Goal: Task Accomplishment & Management: Manage account settings

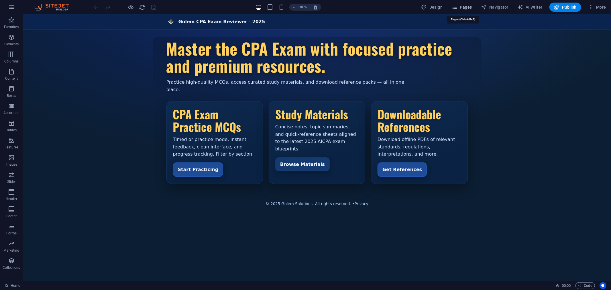
click at [458, 7] on icon "button" at bounding box center [455, 7] width 6 height 6
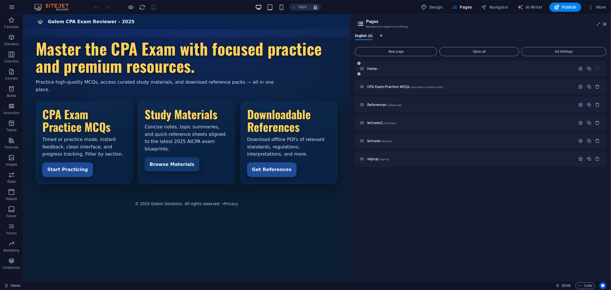
click at [358, 74] on icon at bounding box center [359, 73] width 3 height 3
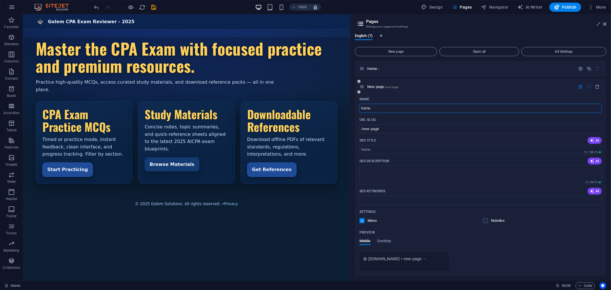
type input "home"
type input "/home"
type input "h"
type input "/"
type input "Home"
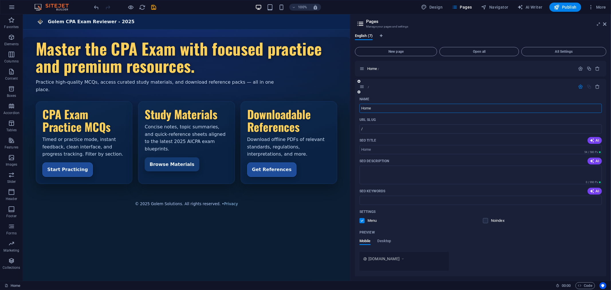
type input "/home"
type input "Home"
type input "Home2"
type input "/home2"
type input "Home2"
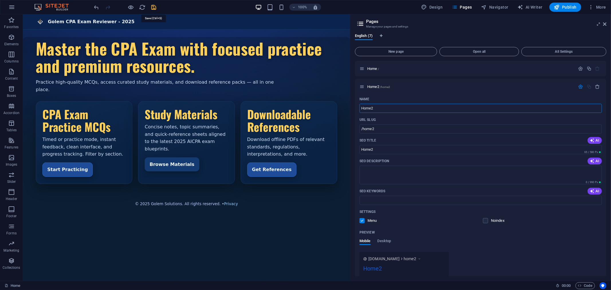
type input "Home2"
click at [155, 6] on icon "save" at bounding box center [154, 7] width 7 height 7
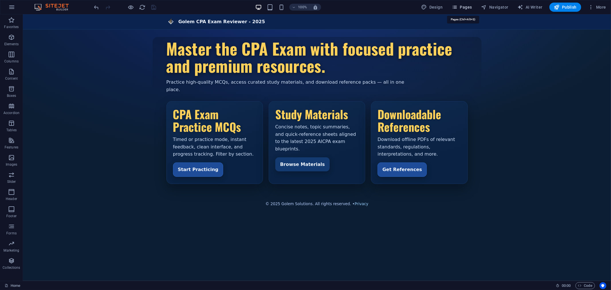
click at [465, 6] on span "Pages" at bounding box center [462, 7] width 20 height 6
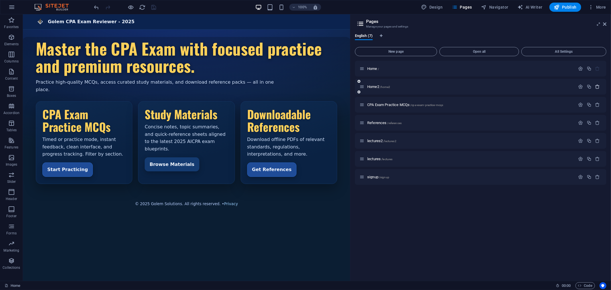
click at [600, 85] on icon "button" at bounding box center [597, 86] width 5 height 5
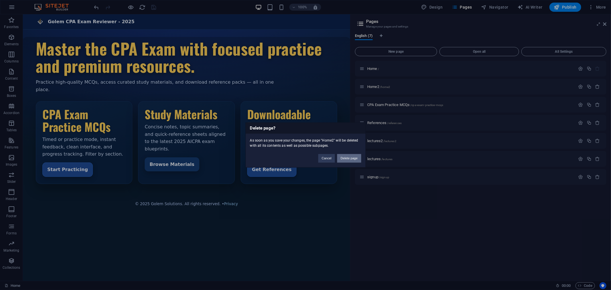
drag, startPoint x: 352, startPoint y: 159, endPoint x: 310, endPoint y: 142, distance: 44.9
click at [352, 159] on button "Delete page" at bounding box center [349, 158] width 24 height 9
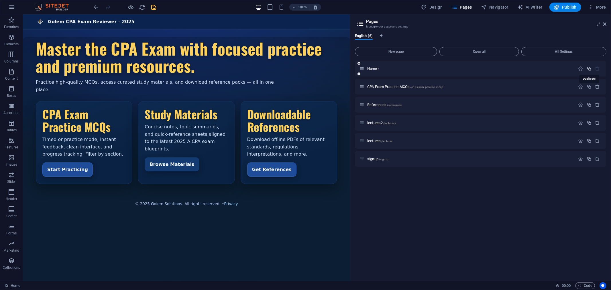
click at [589, 68] on icon "button" at bounding box center [589, 68] width 5 height 5
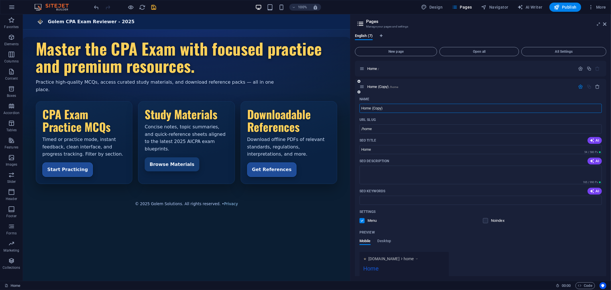
click at [398, 108] on input "Home (Copy)" at bounding box center [481, 108] width 242 height 9
type input "Home2"
type input "/home2"
type input "Home2"
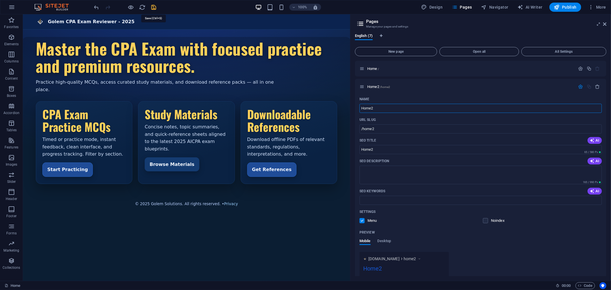
click at [152, 7] on icon "save" at bounding box center [154, 7] width 7 height 7
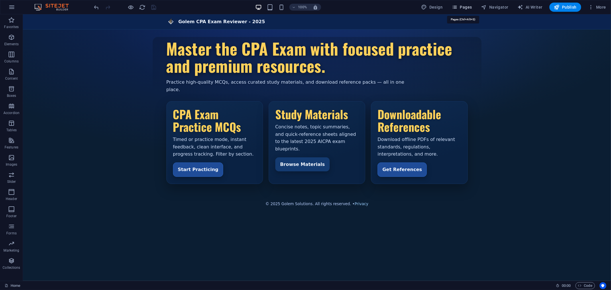
click at [464, 5] on span "Pages" at bounding box center [462, 7] width 20 height 6
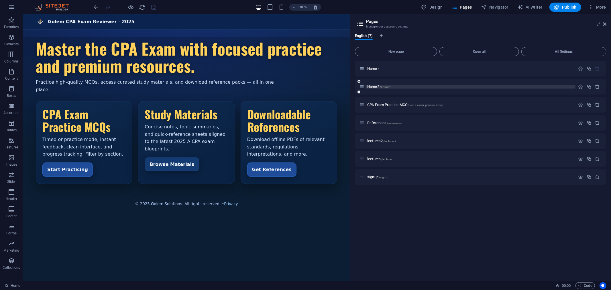
click at [388, 86] on span "/home2" at bounding box center [385, 86] width 11 height 3
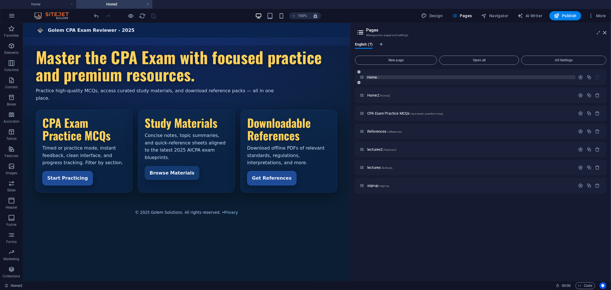
click at [374, 77] on span "Home /" at bounding box center [373, 77] width 12 height 4
click at [374, 76] on span "Home /" at bounding box center [373, 77] width 12 height 4
click at [374, 77] on span "Home /" at bounding box center [373, 77] width 12 height 4
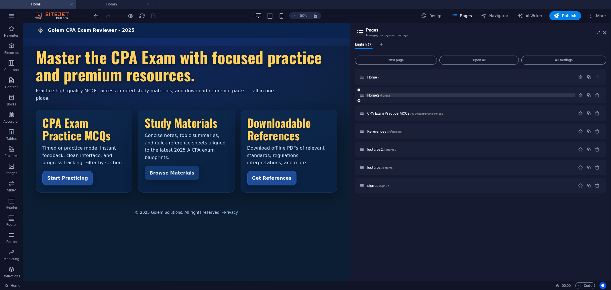
click at [378, 95] on span "Home2 /home2" at bounding box center [378, 95] width 23 height 4
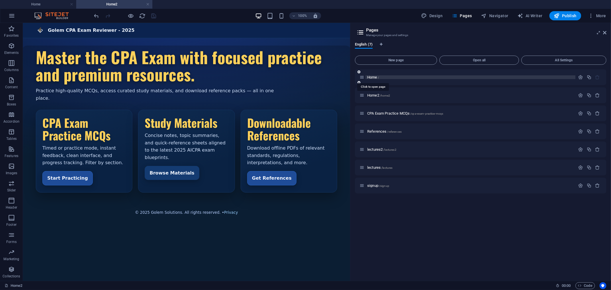
click at [374, 78] on span "Home /" at bounding box center [373, 77] width 12 height 4
click at [148, 6] on link at bounding box center [147, 4] width 3 height 5
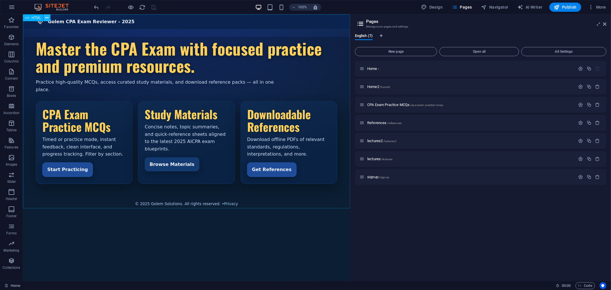
click at [48, 18] on icon at bounding box center [46, 18] width 3 height 6
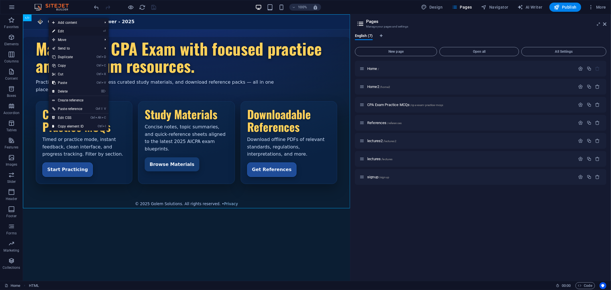
click at [61, 30] on link "⏎ Edit" at bounding box center [68, 31] width 38 height 9
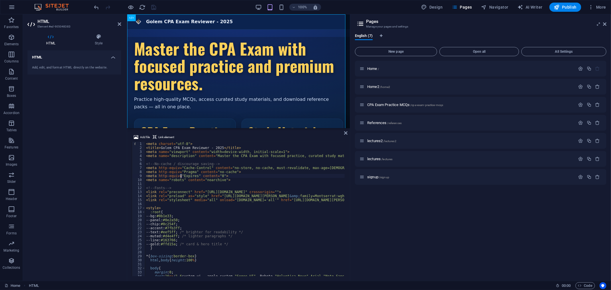
click at [181, 176] on div "< meta charset = "utf-8" > < title > Golem CPA Exam Reviewer - 2025 </ title > …" at bounding box center [324, 213] width 359 height 142
type textarea "</script>"
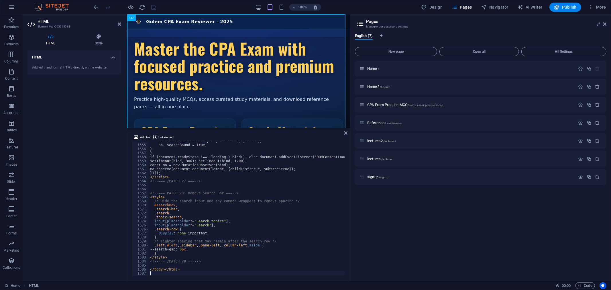
scroll to position [6232, 0]
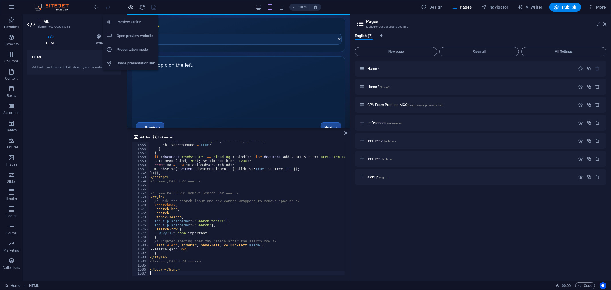
click at [133, 126] on icon "button" at bounding box center [111, 126] width 223 height 0
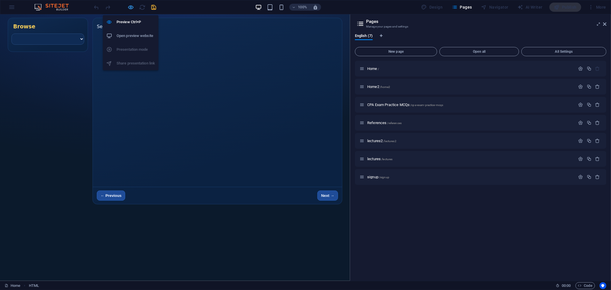
click at [129, 6] on icon "button" at bounding box center [131, 7] width 7 height 7
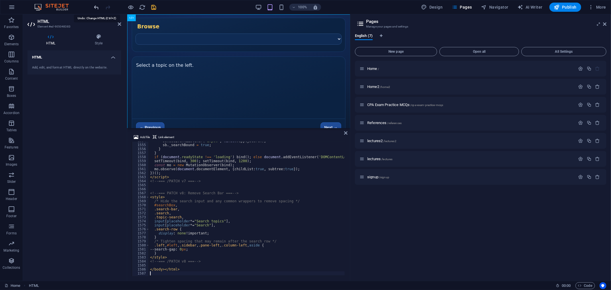
click at [97, 6] on icon "undo" at bounding box center [96, 7] width 7 height 7
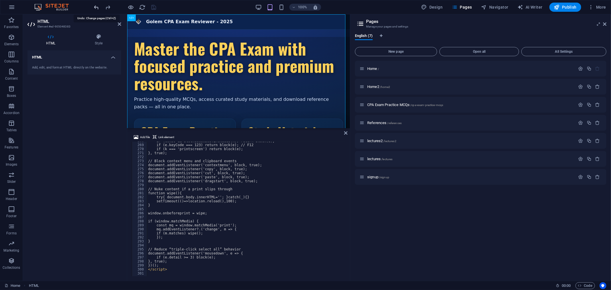
scroll to position [1074, 0]
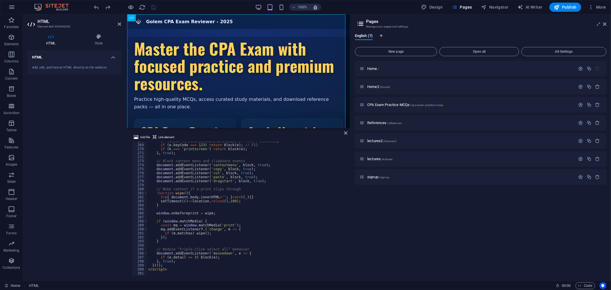
click at [191, 174] on div "if ( combo && blockedCombos . includes ( k )) return block ( e ) ; if ( e . key…" at bounding box center [326, 210] width 359 height 142
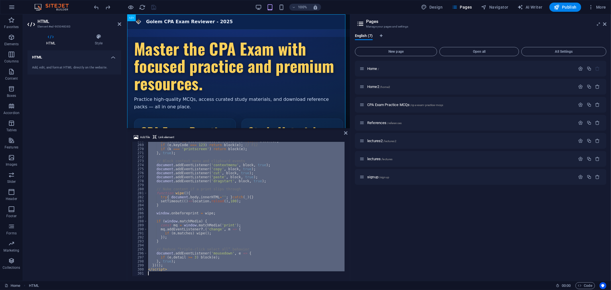
click at [210, 188] on div "if ( combo && blockedCombos . includes ( k )) return block ( e ) ; if ( e . key…" at bounding box center [246, 209] width 198 height 134
type textarea "// Nuke content if a print slips through"
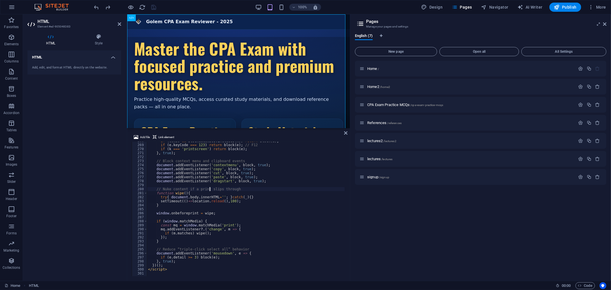
click at [205, 186] on div "if ( combo && blockedCombos . includes ( k )) return block ( e ) ; if ( e . key…" at bounding box center [326, 210] width 359 height 142
type textarea "</script>"
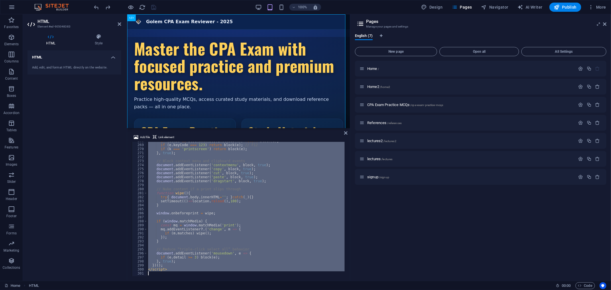
paste textarea
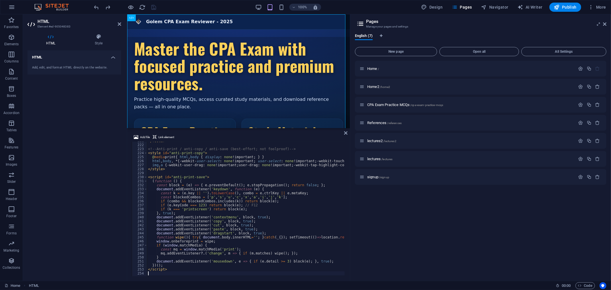
scroll to position [885, 0]
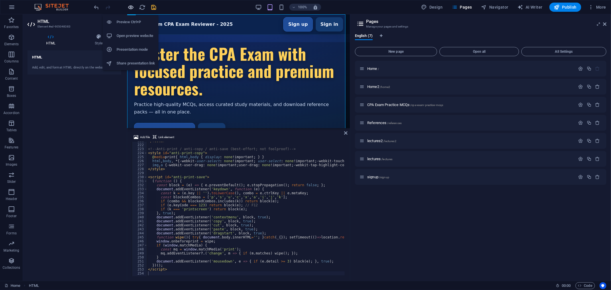
click at [132, 7] on icon "button" at bounding box center [131, 7] width 7 height 7
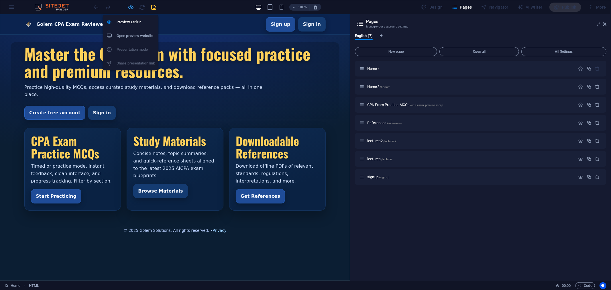
click at [133, 7] on icon "button" at bounding box center [131, 7] width 7 height 7
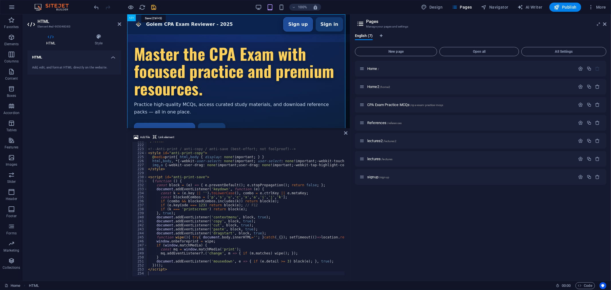
click at [154, 7] on icon "save" at bounding box center [154, 7] width 7 height 7
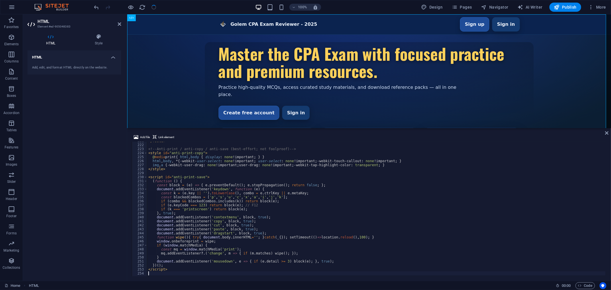
scroll to position [884, 0]
click at [566, 7] on span "Publish" at bounding box center [565, 7] width 23 height 6
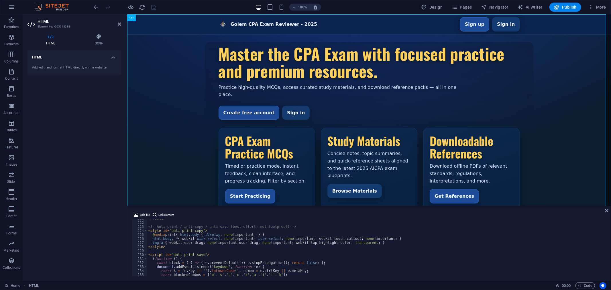
scroll to position [885, 0]
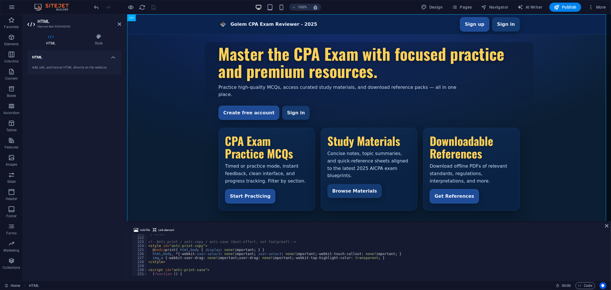
drag, startPoint x: 203, startPoint y: 128, endPoint x: 85, endPoint y: 201, distance: 138.6
click at [211, 220] on div "HTML Add file Link element 221 222 223 224 225 226 227 228 229 230 231 232 233 …" at bounding box center [369, 147] width 484 height 266
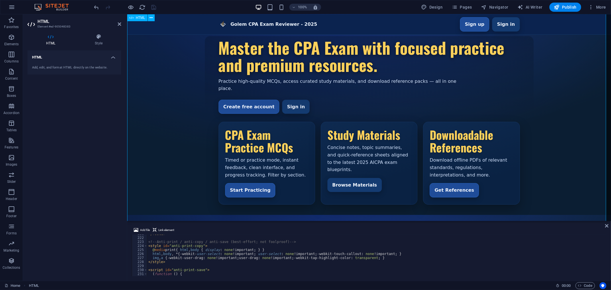
scroll to position [0, 0]
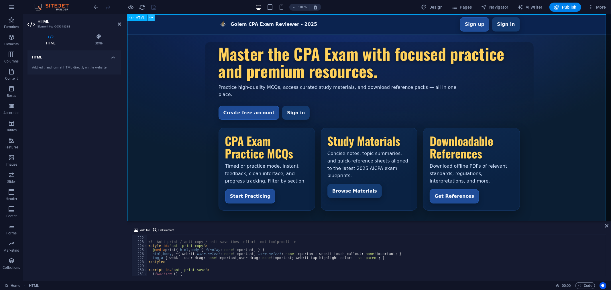
click at [151, 17] on icon at bounding box center [151, 18] width 3 height 6
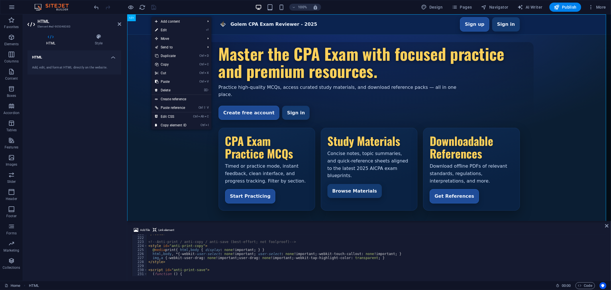
click at [183, 257] on div "</ footer > <!-- Anti-print / anti-copy / anti-save (best-effort; not foolproof…" at bounding box center [376, 257] width 458 height 50
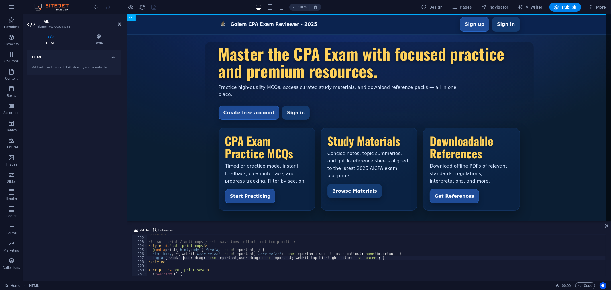
click at [191, 253] on div "</ footer > <!-- Anti-print / anti-copy / anti-save (best-effort; not foolproof…" at bounding box center [376, 257] width 458 height 50
type textarea "</script>"
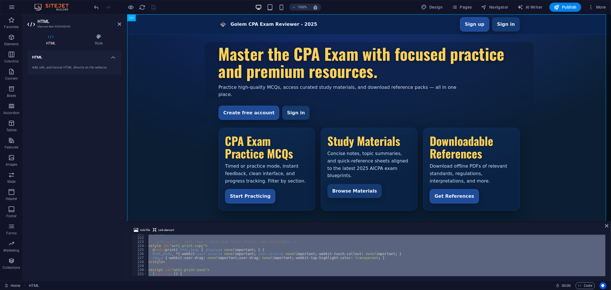
paste textarea
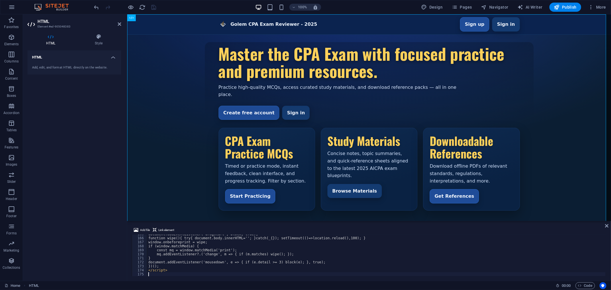
scroll to position [660, 0]
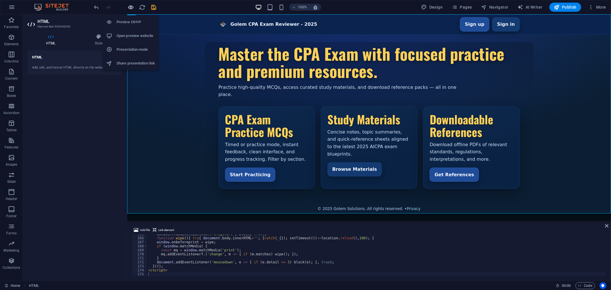
click at [128, 6] on icon "button" at bounding box center [131, 7] width 7 height 7
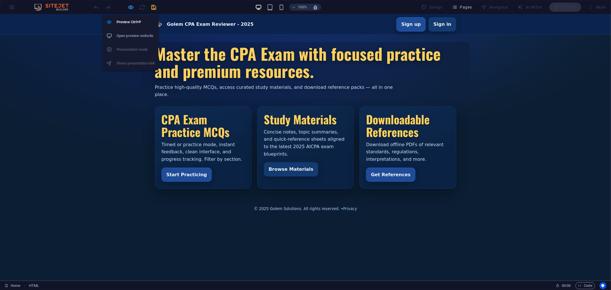
click at [130, 7] on icon "button" at bounding box center [131, 7] width 7 height 7
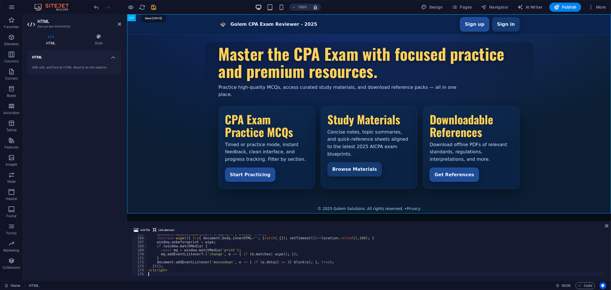
click at [152, 7] on icon "save" at bounding box center [154, 7] width 7 height 7
click at [568, 7] on span "Publish" at bounding box center [565, 7] width 23 height 6
click at [144, 6] on icon "reload" at bounding box center [142, 7] width 7 height 7
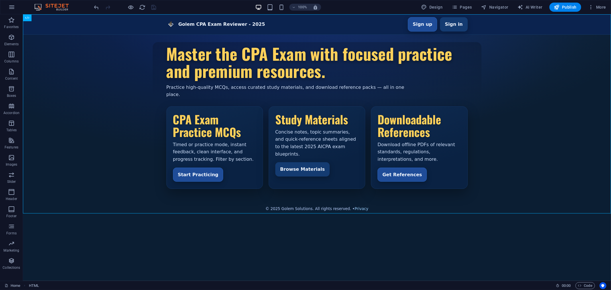
scroll to position [0, 0]
click at [176, 7] on div "100% Design Pages Navigator AI Writer Publish More" at bounding box center [350, 7] width 515 height 9
click at [563, 8] on span "Publish" at bounding box center [565, 7] width 23 height 6
click at [49, 16] on button at bounding box center [47, 17] width 7 height 7
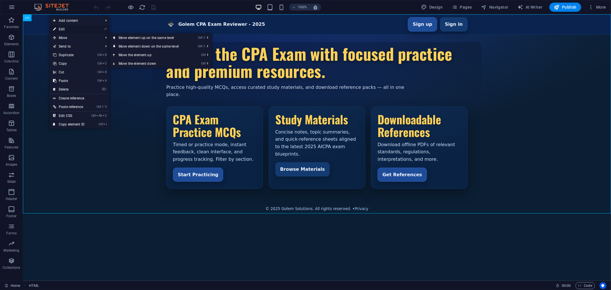
click at [65, 30] on link "⏎ Edit" at bounding box center [69, 29] width 38 height 9
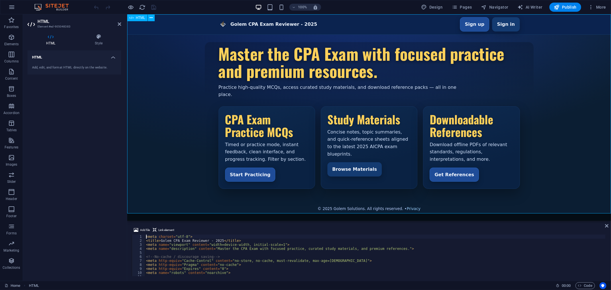
scroll to position [38, 0]
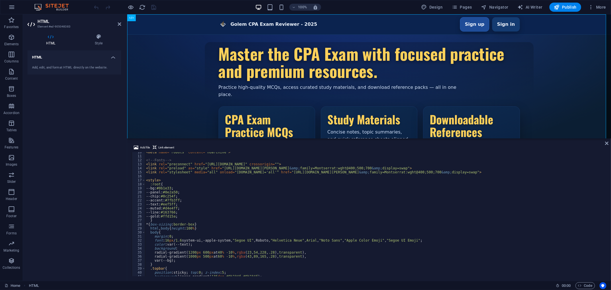
drag, startPoint x: 276, startPoint y: 221, endPoint x: 147, endPoint y: 122, distance: 162.5
click at [275, 138] on div "HTML Add file Link element <meta charset="utf-8"> 10 11 12 13 14 15 16 17 18 19…" at bounding box center [369, 147] width 484 height 266
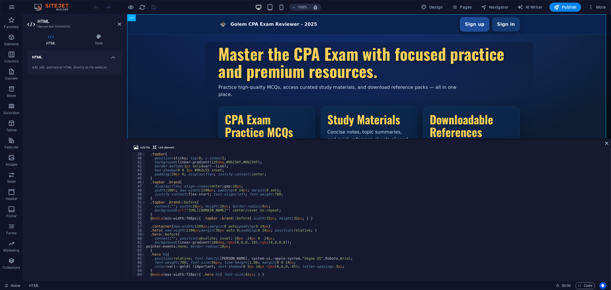
scroll to position [248, 0]
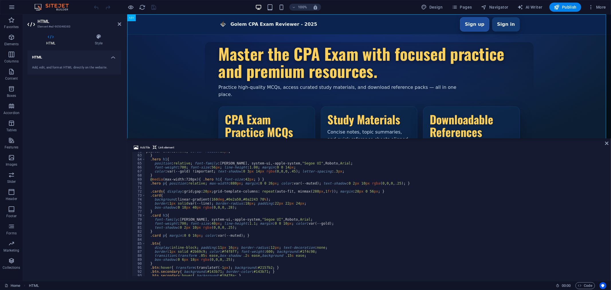
drag, startPoint x: 607, startPoint y: 207, endPoint x: 603, endPoint y: 245, distance: 37.8
click at [603, 245] on div "Add file Link element <meta charset="utf-8"> 62 63 64 65 66 67 68 69 70 71 72 7…" at bounding box center [369, 210] width 484 height 141
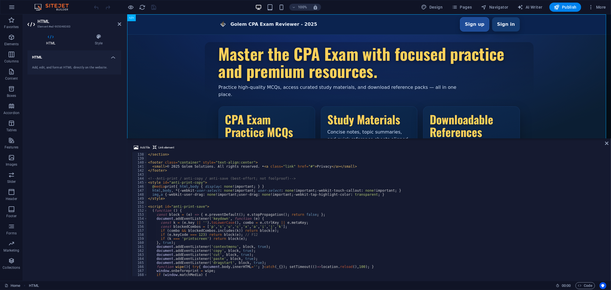
scroll to position [578, 0]
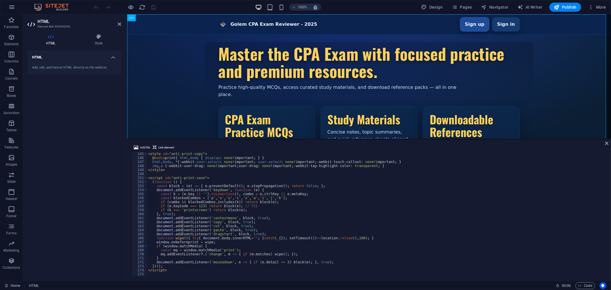
type textarea "if (k === 'printscreen') return block(e);"
click at [452, 211] on div "< style id = "anti-print-copy" > @ media print { html , body { display : none !…" at bounding box center [376, 218] width 459 height 132
type input "body"
click at [602, 156] on span at bounding box center [602, 157] width 4 height 4
click at [213, 199] on div "< style id = "anti-print-copy" > @ media print { html , body { display : none !…" at bounding box center [376, 218] width 459 height 132
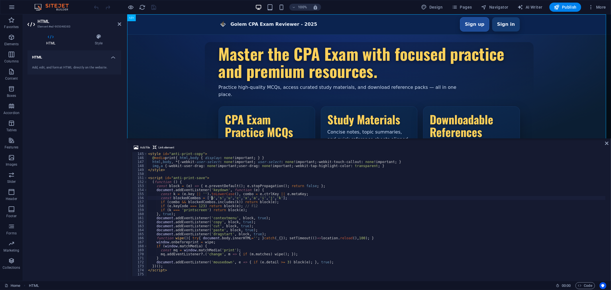
type textarea "</script>"
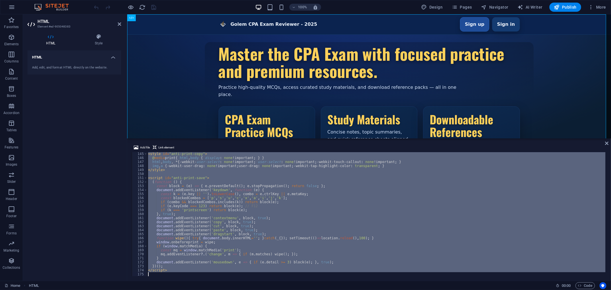
paste textarea
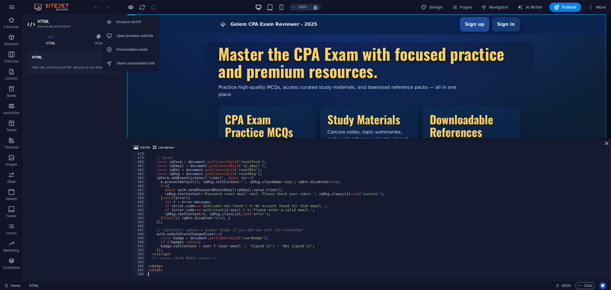
click at [132, 7] on icon "button" at bounding box center [131, 7] width 7 height 7
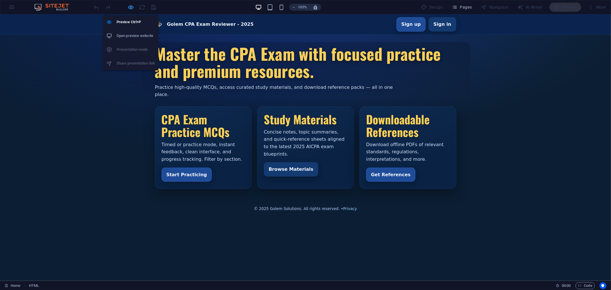
click at [131, 6] on icon "button" at bounding box center [131, 7] width 7 height 7
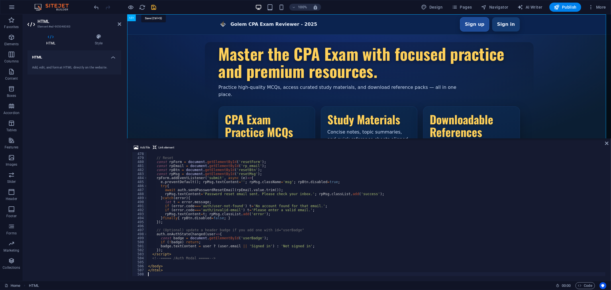
click at [0, 0] on icon "save" at bounding box center [0, 0] width 0 height 0
click at [0, 0] on span "Pages" at bounding box center [0, 0] width 0 height 0
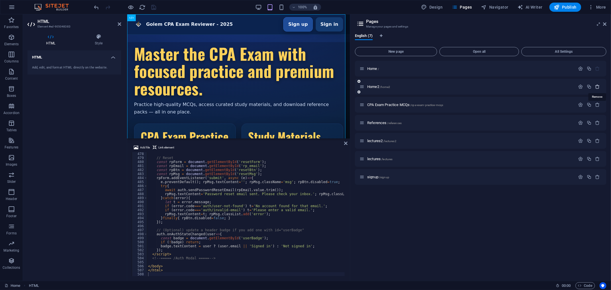
click at [598, 87] on icon "button" at bounding box center [597, 86] width 5 height 5
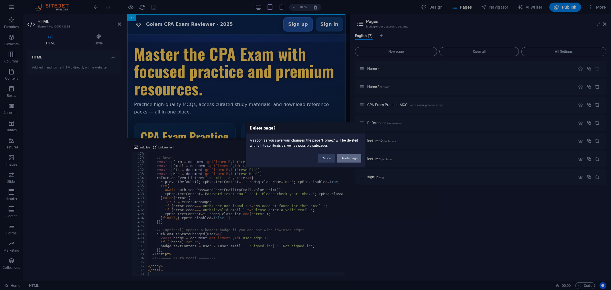
click at [348, 158] on button "Delete page" at bounding box center [349, 158] width 24 height 9
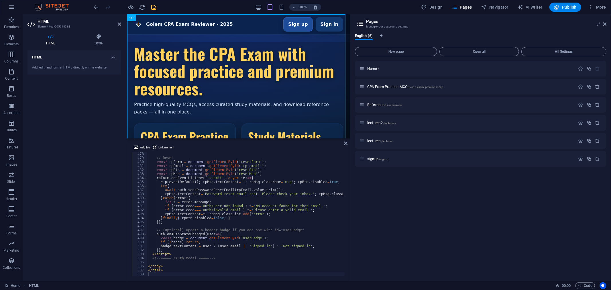
click at [588, 68] on icon "button" at bounding box center [589, 68] width 5 height 5
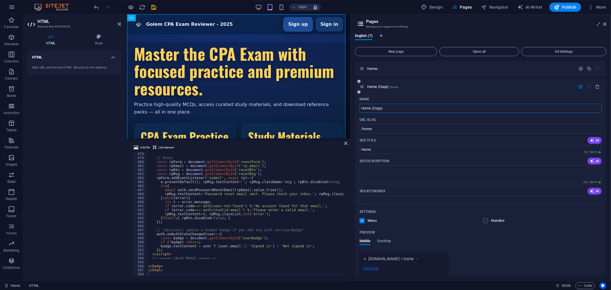
click at [460, 91] on div "Home (Copy) /home" at bounding box center [481, 87] width 252 height 16
click at [154, 6] on icon "save" at bounding box center [154, 7] width 7 height 7
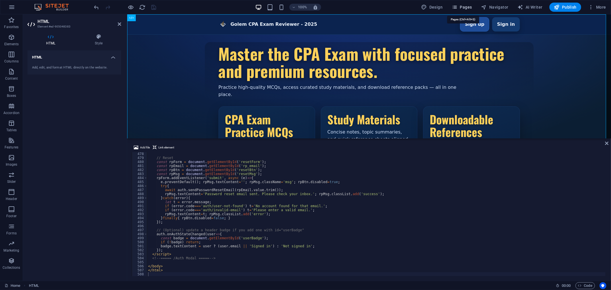
click at [0, 0] on span "Pages" at bounding box center [0, 0] width 0 height 0
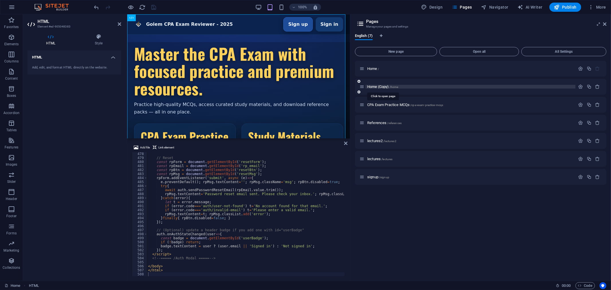
click at [383, 85] on span "Home (Copy) /home" at bounding box center [382, 87] width 31 height 4
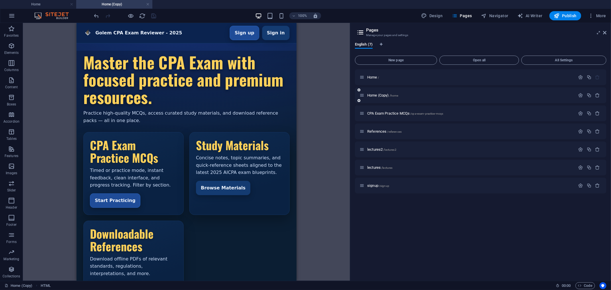
scroll to position [0, 0]
click at [581, 96] on icon "button" at bounding box center [580, 95] width 5 height 5
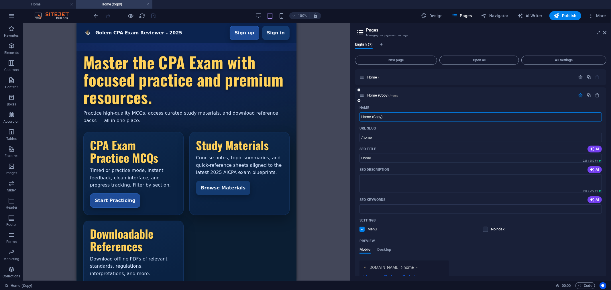
drag, startPoint x: 372, startPoint y: 116, endPoint x: 403, endPoint y: 116, distance: 30.7
click at [403, 116] on input "Home (Copy)" at bounding box center [481, 116] width 242 height 9
click at [380, 138] on input "/home" at bounding box center [481, 137] width 242 height 9
drag, startPoint x: 392, startPoint y: 115, endPoint x: 347, endPoint y: 111, distance: 45.2
click at [347, 111] on div "Home Home (Copy) Favorites Elements Columns Content Boxes Accordion Tables Feat…" at bounding box center [305, 152] width 611 height 258
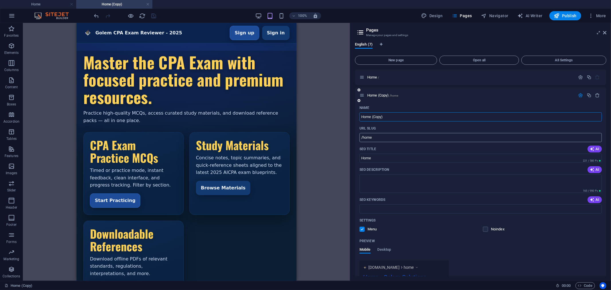
click at [385, 138] on input "/home" at bounding box center [481, 137] width 242 height 9
type input "/homecopy"
click at [328, 144] on div "Drag here to replace the existing content. Press “Ctrl” if you want to create a…" at bounding box center [186, 152] width 327 height 258
click at [153, 15] on icon "save" at bounding box center [154, 16] width 7 height 7
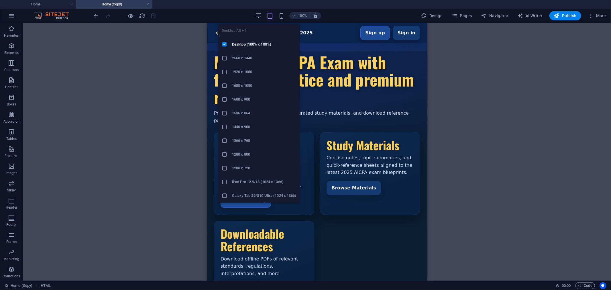
click at [260, 15] on icon "button" at bounding box center [258, 16] width 7 height 7
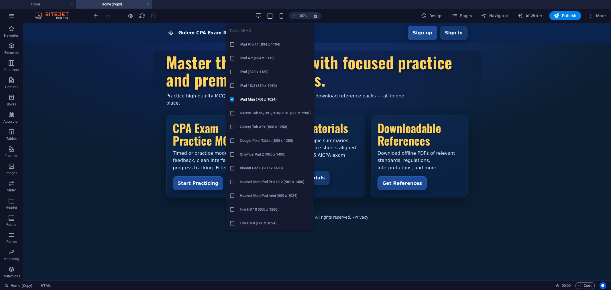
click at [272, 14] on icon "button" at bounding box center [270, 16] width 7 height 7
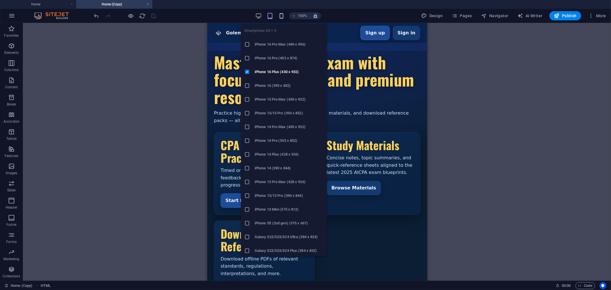
click at [281, 15] on icon "button" at bounding box center [281, 16] width 7 height 7
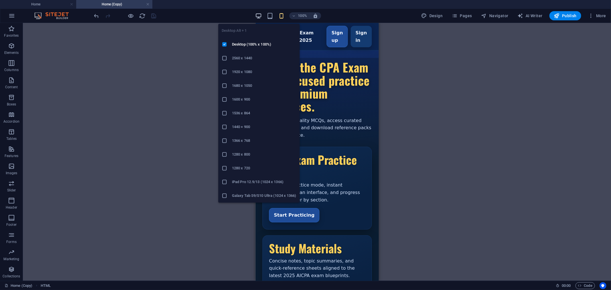
click at [259, 14] on icon "button" at bounding box center [258, 16] width 7 height 7
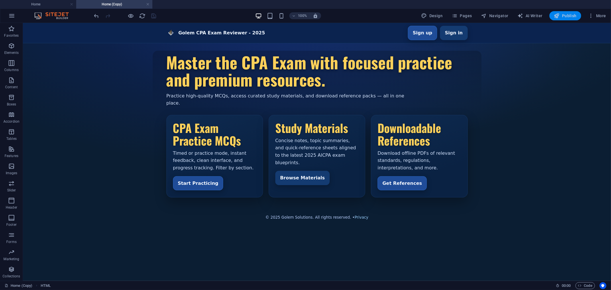
click at [566, 16] on span "Publish" at bounding box center [565, 16] width 23 height 6
